Goal: Task Accomplishment & Management: Manage account settings

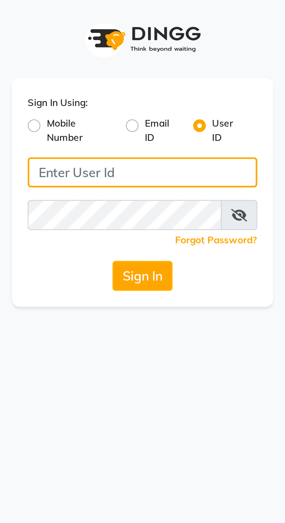
click at [122, 63] on input "Username" at bounding box center [142, 63] width 84 height 11
type input "Jhbilaspur"
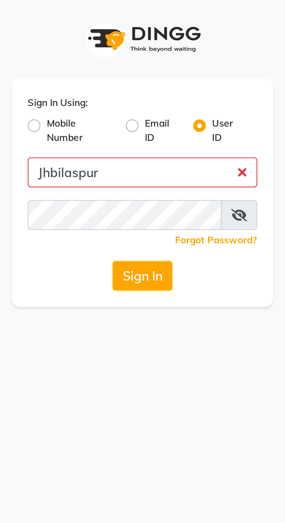
click at [131, 96] on button "Sign In" at bounding box center [142, 101] width 22 height 11
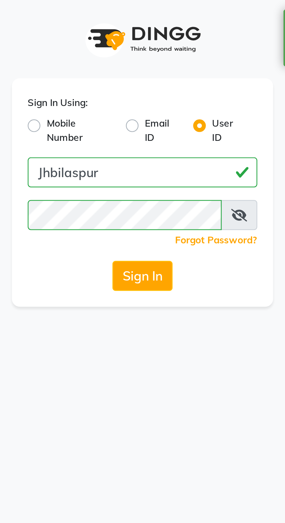
click at [143, 98] on button "Sign In" at bounding box center [142, 101] width 22 height 11
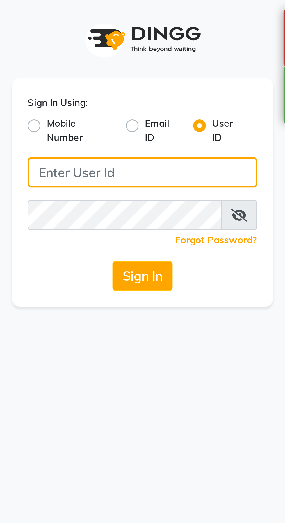
click at [140, 66] on input "Username" at bounding box center [142, 63] width 84 height 11
type input "Jhbilaspur"
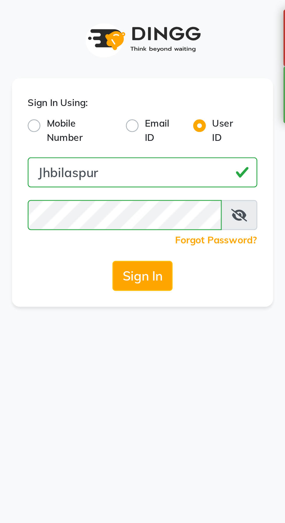
click at [144, 104] on button "Sign In" at bounding box center [142, 101] width 22 height 11
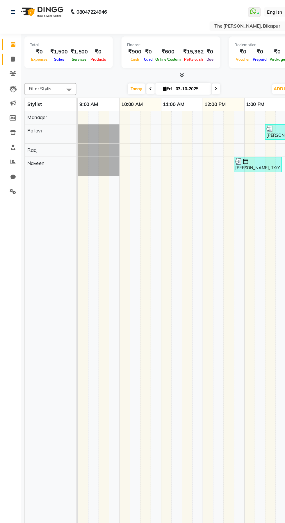
click at [12, 50] on icon at bounding box center [10, 50] width 3 height 4
select select "service"
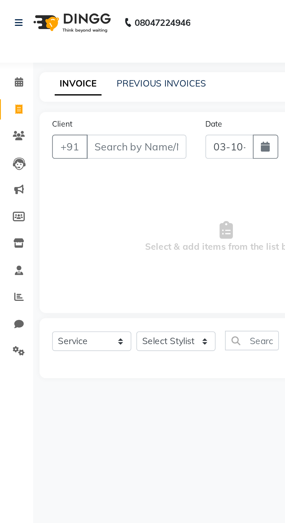
click at [45, 18] on img at bounding box center [35, 10] width 40 height 16
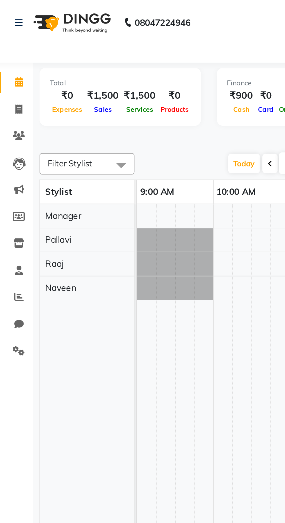
click at [73, 41] on div "₹1,500" at bounding box center [66, 44] width 17 height 7
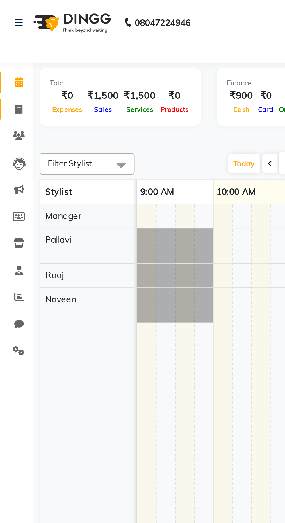
click at [8, 53] on span at bounding box center [11, 50] width 10 height 7
select select "service"
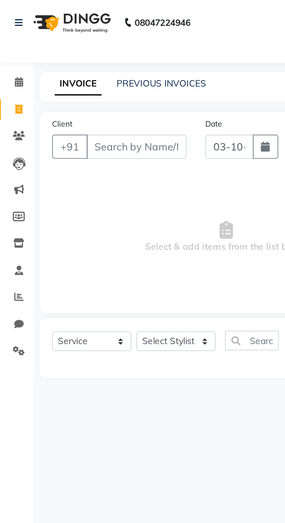
type input "1073"
select select "6473"
click at [83, 37] on link "PREVIOUS INVOICES" at bounding box center [76, 38] width 41 height 5
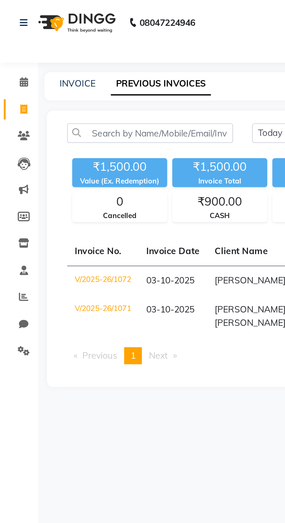
click at [49, 144] on td "V/2025-26/1071" at bounding box center [47, 145] width 33 height 19
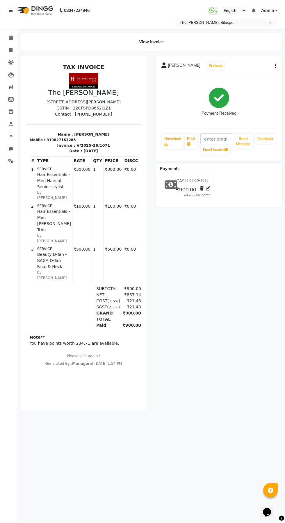
click at [276, 66] on icon "button" at bounding box center [275, 66] width 1 height 0
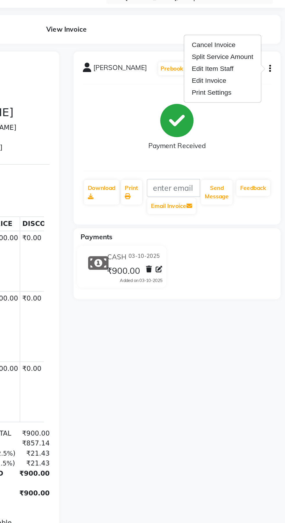
click at [244, 72] on div "Edit Invoice" at bounding box center [246, 73] width 40 height 7
select select "service"
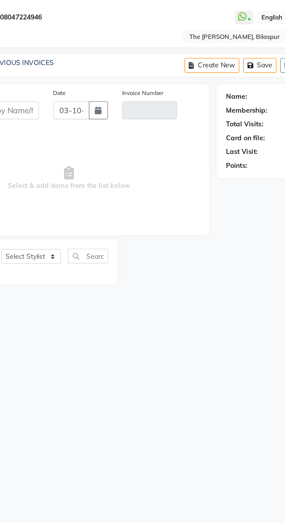
type input "9827181288"
type input "V/2025-26/1071"
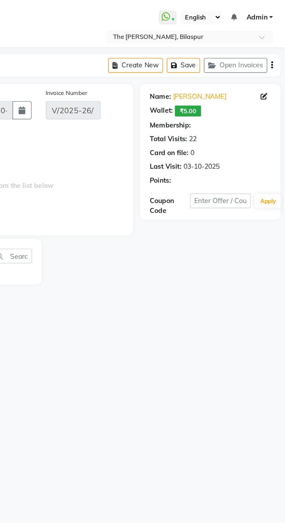
select select "1: Object"
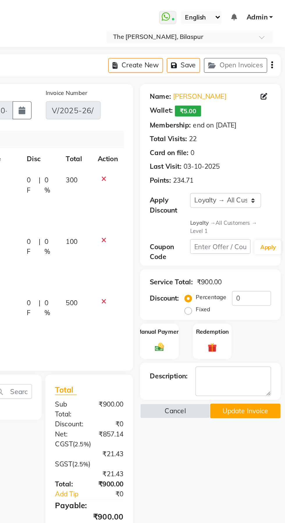
select select "select"
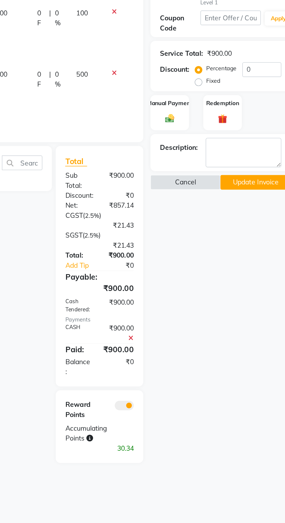
click at [183, 344] on icon at bounding box center [184, 346] width 3 height 4
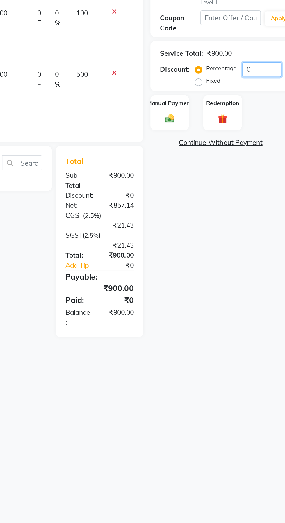
click at [267, 183] on input "0" at bounding box center [264, 182] width 24 height 9
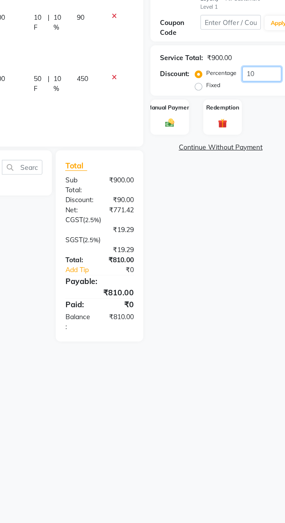
type input "10"
click at [208, 213] on img at bounding box center [207, 212] width 9 height 6
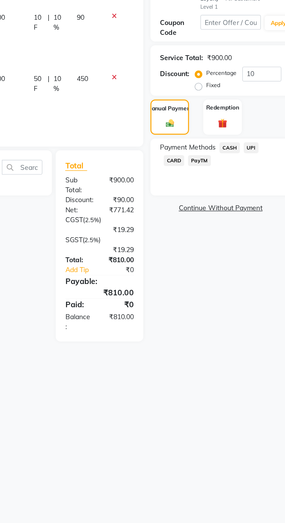
click at [244, 227] on span "CASH" at bounding box center [244, 227] width 12 height 7
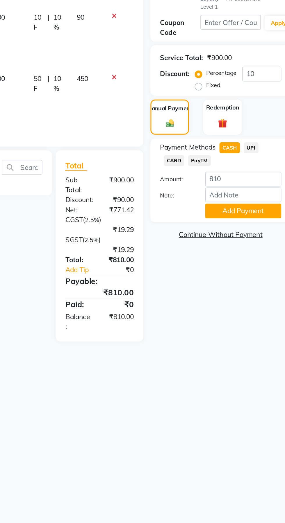
click at [261, 266] on button "Add Payment" at bounding box center [252, 265] width 46 height 9
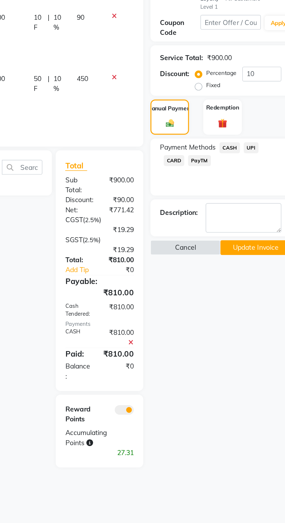
click at [268, 287] on button "Update Invoice" at bounding box center [260, 288] width 43 height 9
